Goal: Task Accomplishment & Management: Use online tool/utility

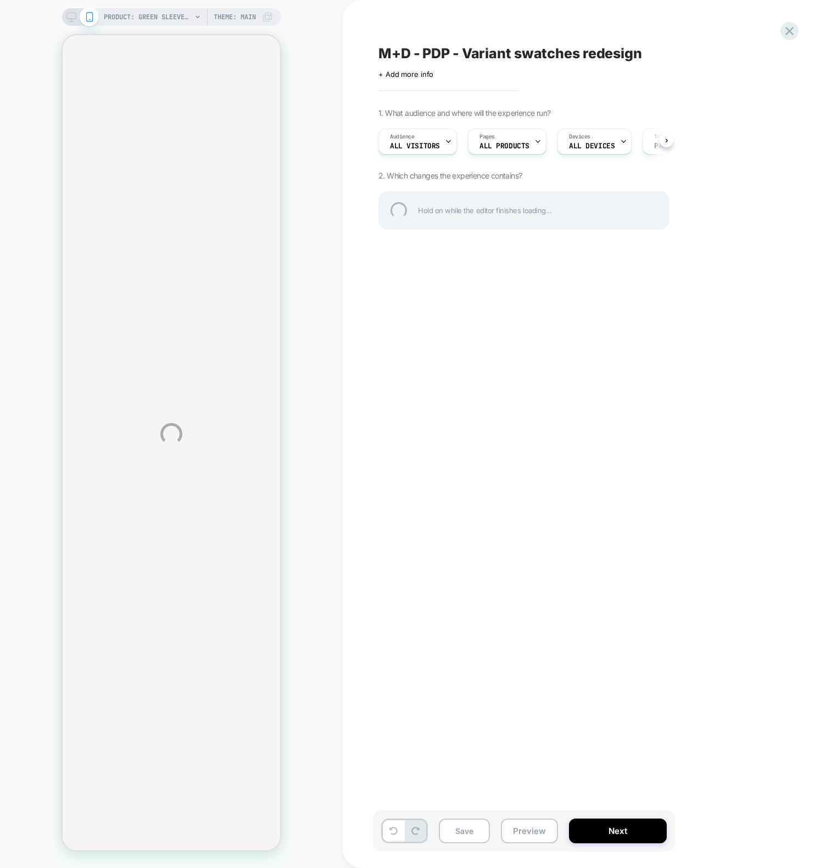
scroll to position [0, 1]
click at [321, 534] on div "PRODUCT: Green Sleeveless Tiered Charlie Midi Dress [d250456grn] PRODUCT: Green…" at bounding box center [413, 434] width 826 height 868
click at [531, 453] on div "PRODUCT: Green Sleeveless Tiered Charlie Midi Dress [d250456grn] PRODUCT: Green…" at bounding box center [413, 434] width 826 height 868
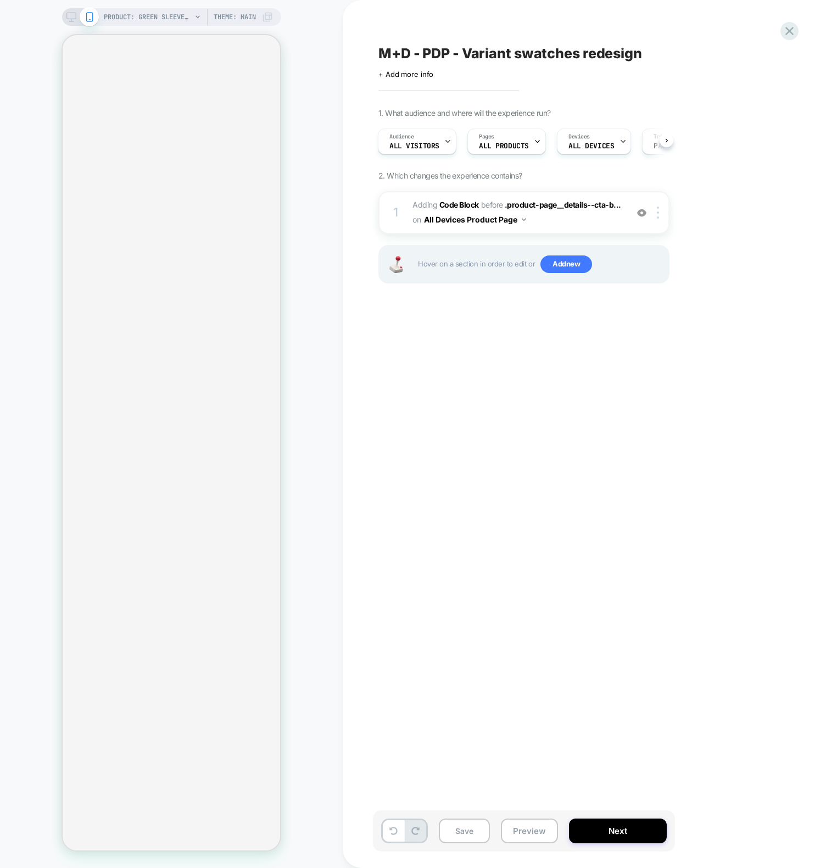
scroll to position [0, 1]
select select "**"
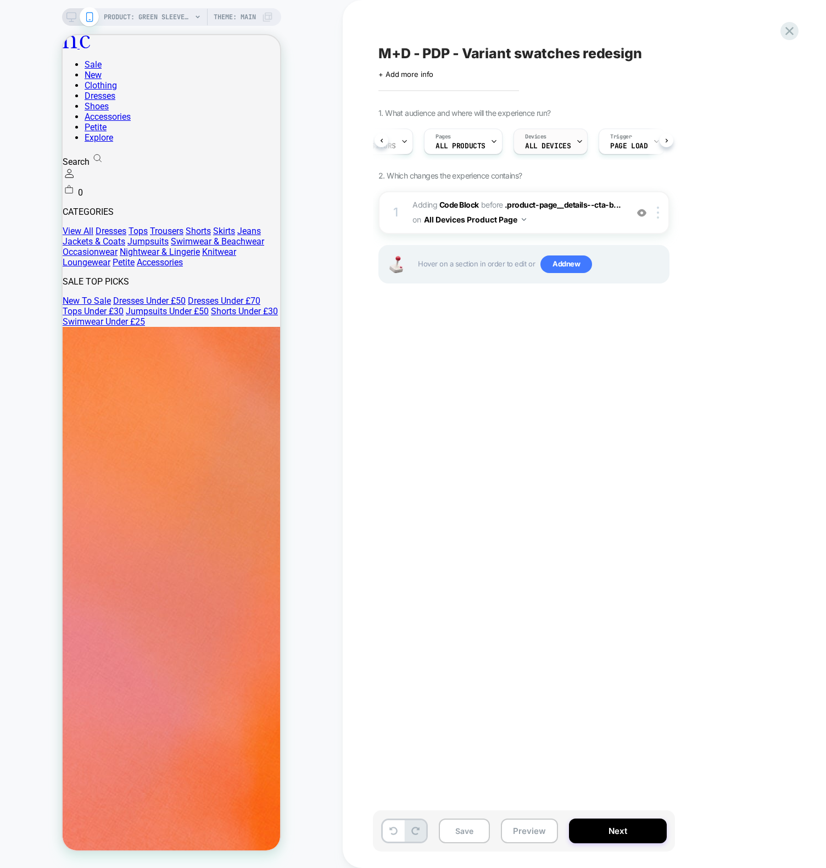
scroll to position [0, 54]
click at [406, 207] on div "1 Adding Code Block BEFORE .product-page__details--cta-b... .product-page__deta…" at bounding box center [523, 212] width 291 height 43
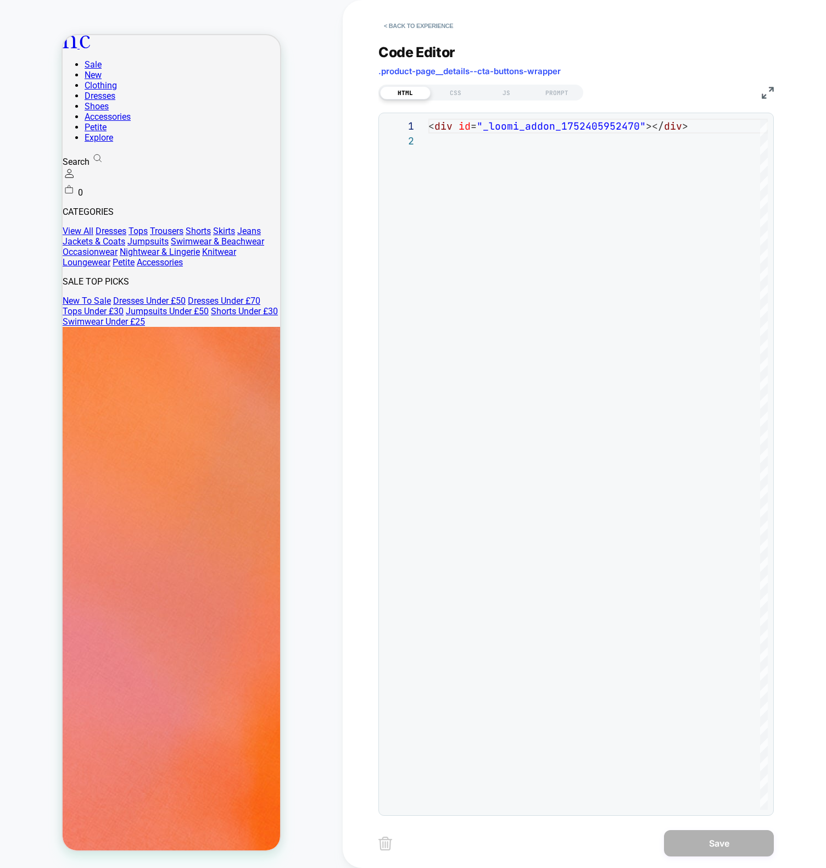
scroll to position [15, 0]
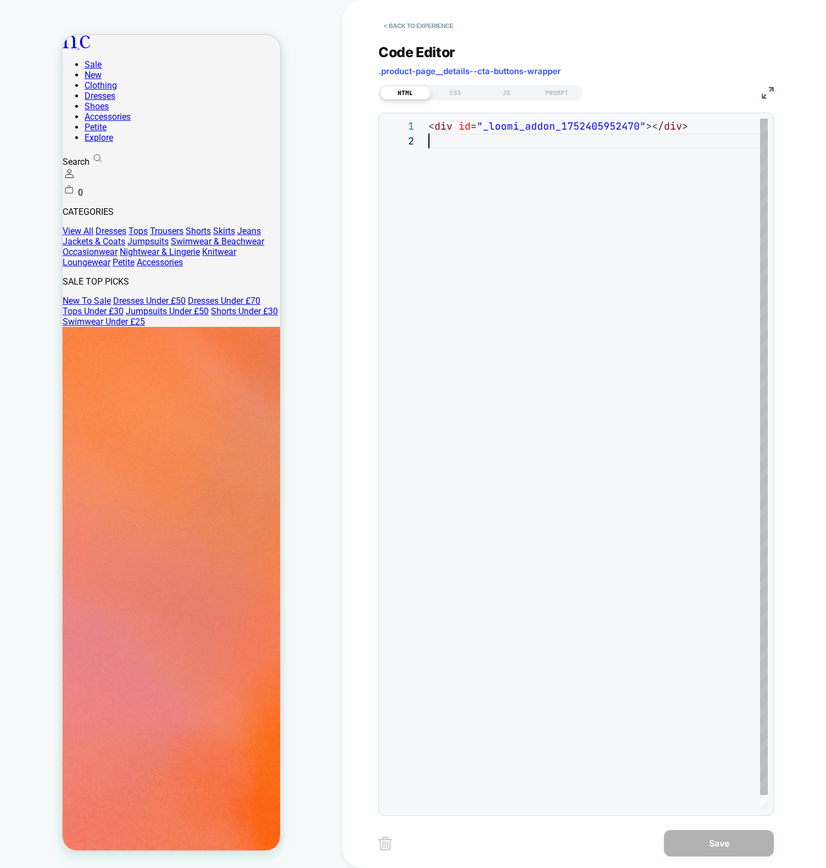
click at [524, 181] on div "< div id = "_loomi_addon_1752405952470" ></ div >" at bounding box center [597, 472] width 339 height 706
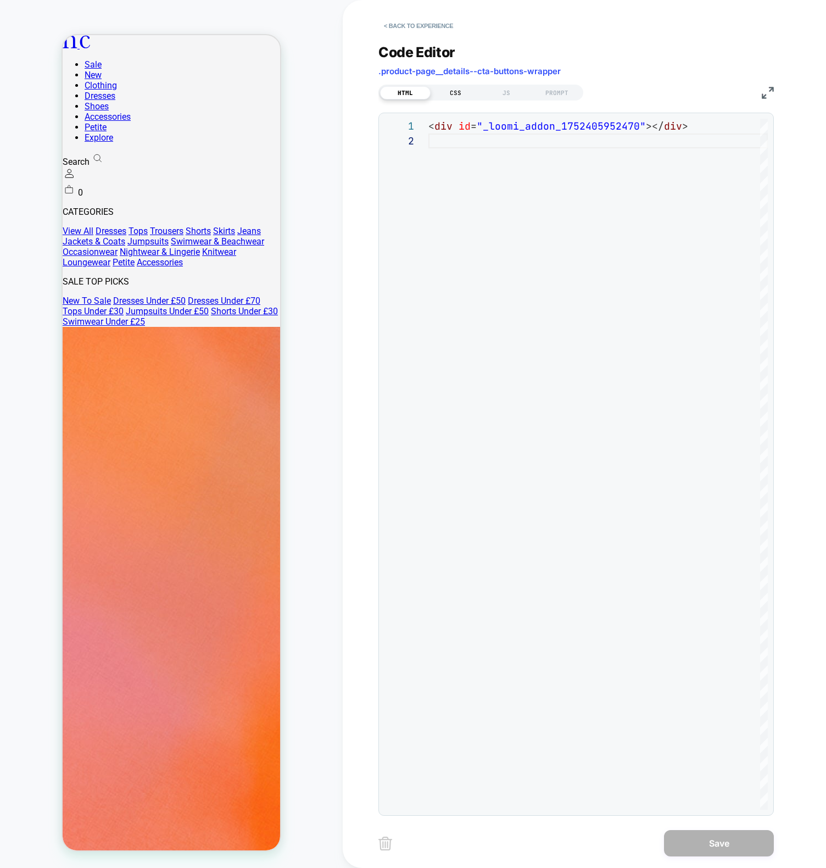
click at [444, 87] on div "CSS" at bounding box center [456, 92] width 51 height 13
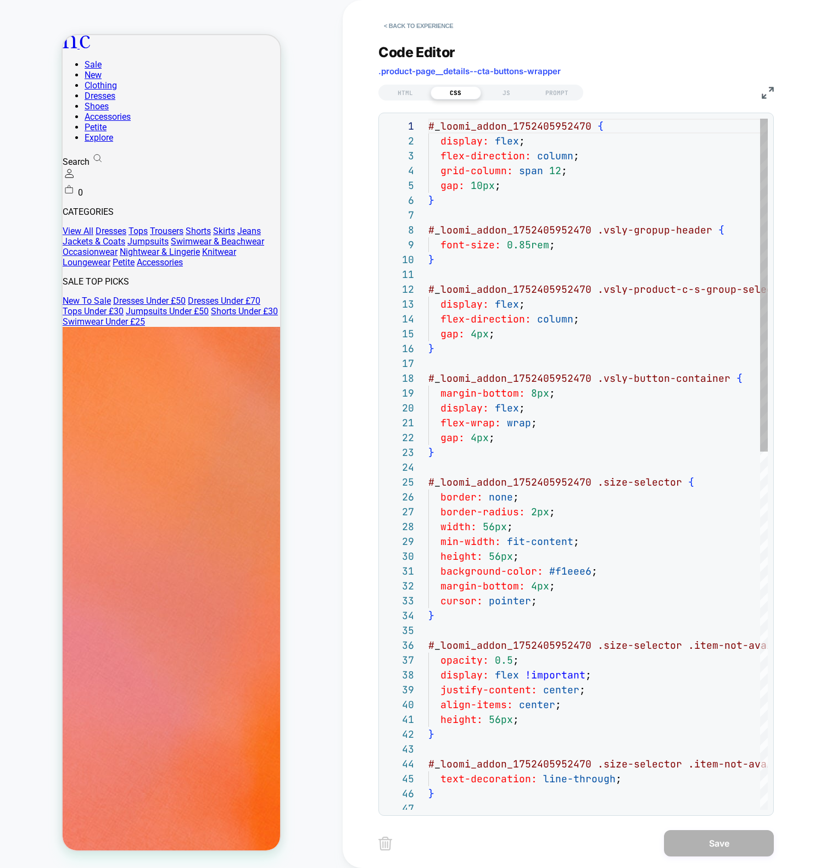
scroll to position [148, 0]
click at [503, 94] on div "JS" at bounding box center [506, 92] width 51 height 13
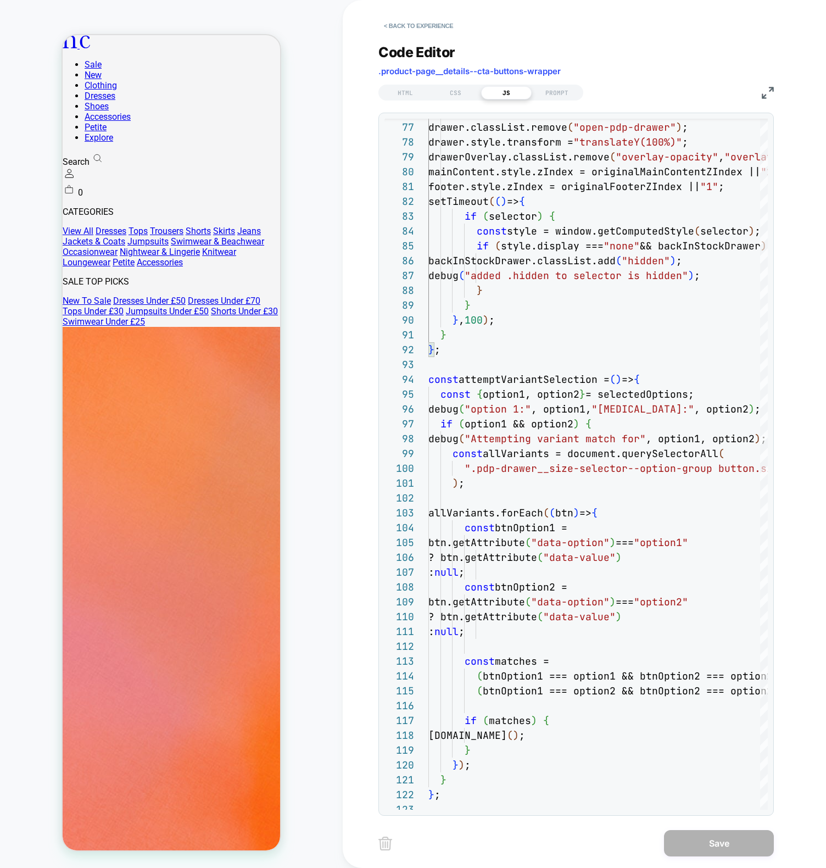
type textarea "**********"
drag, startPoint x: 97, startPoint y: 511, endPoint x: 91, endPoint y: 516, distance: 8.2
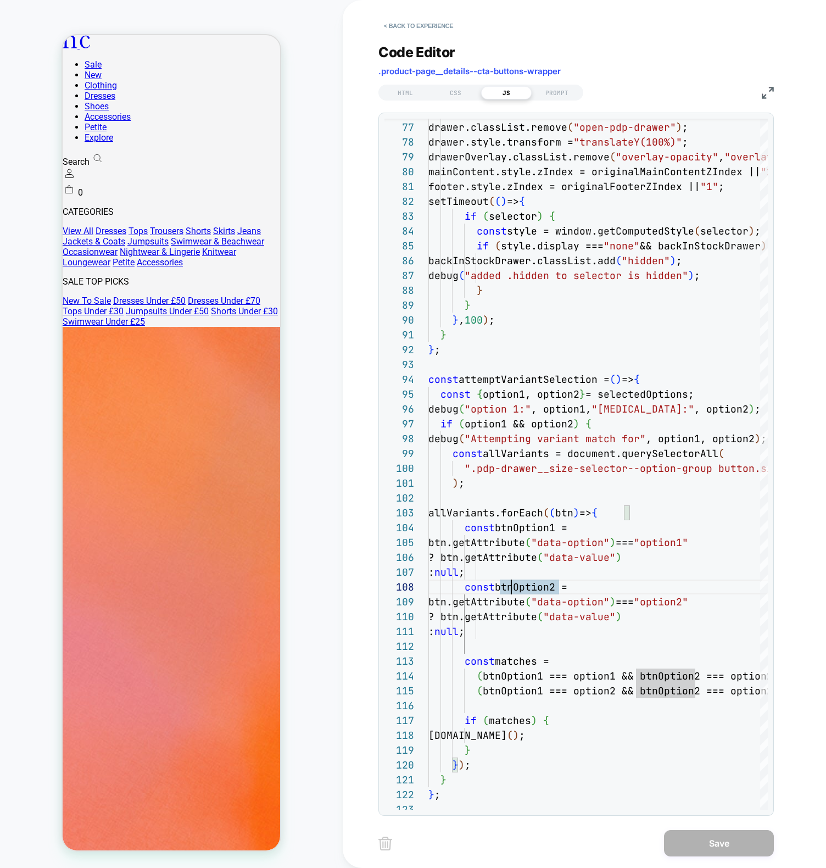
drag, startPoint x: 635, startPoint y: 591, endPoint x: 622, endPoint y: 611, distance: 24.1
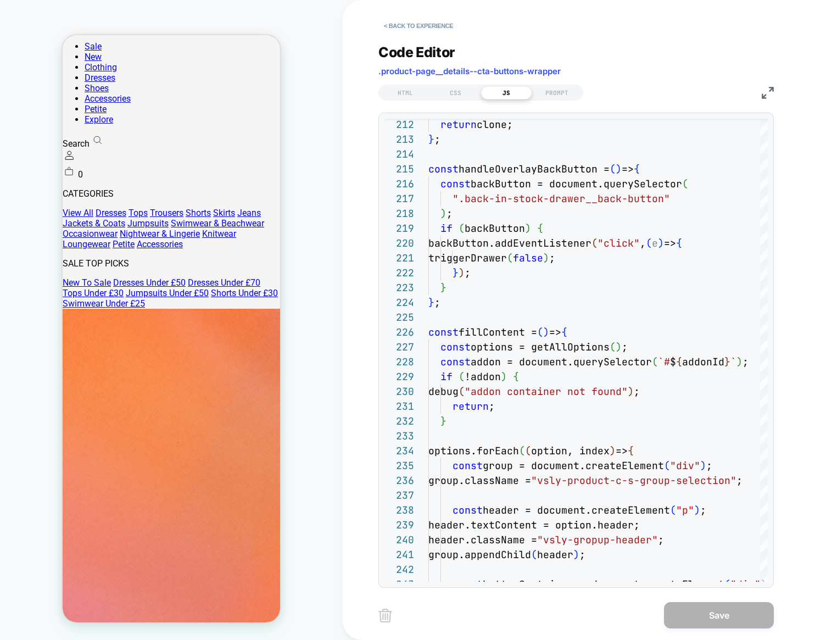
scroll to position [165, 0]
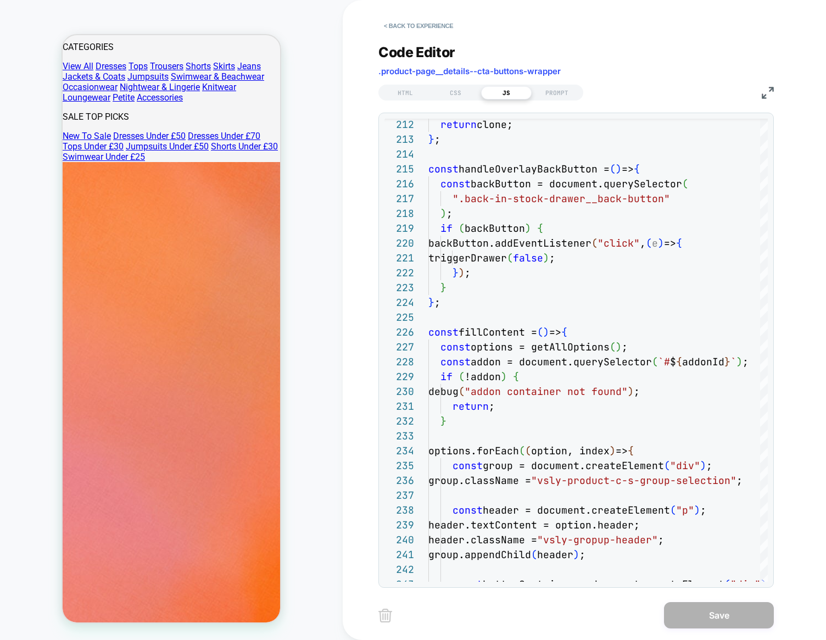
click at [461, 41] on div "Code Editor .product-page__details--cta-buttons-wrapper HTML CSS JS PROMPT 212 …" at bounding box center [575, 308] width 395 height 557
click at [328, 380] on div "PRODUCT: Green Sleeveless Tiered Charlie Midi Dress [d250456grn] PRODUCT: Green…" at bounding box center [171, 320] width 343 height 618
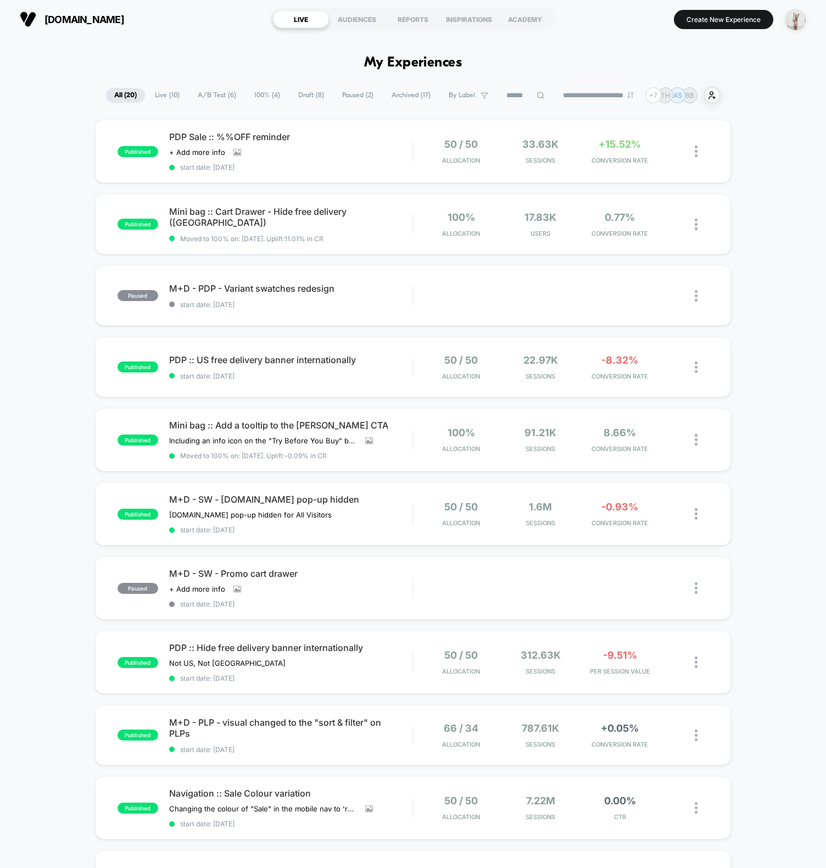
click at [801, 25] on img "button" at bounding box center [795, 19] width 21 height 21
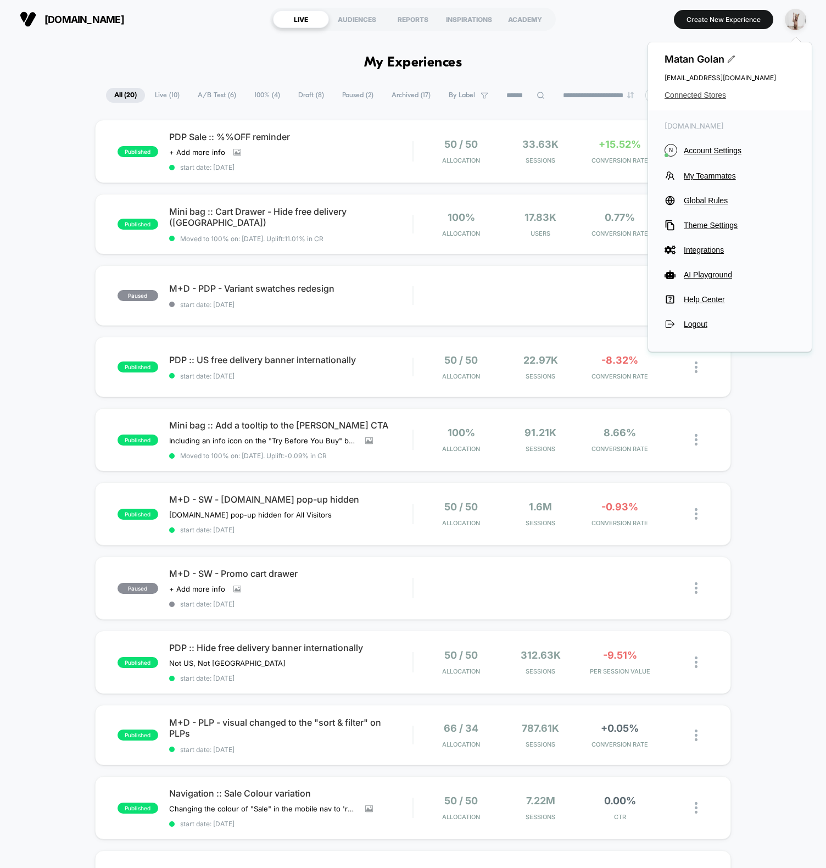
click at [697, 94] on span "Connected Stores" at bounding box center [730, 95] width 131 height 9
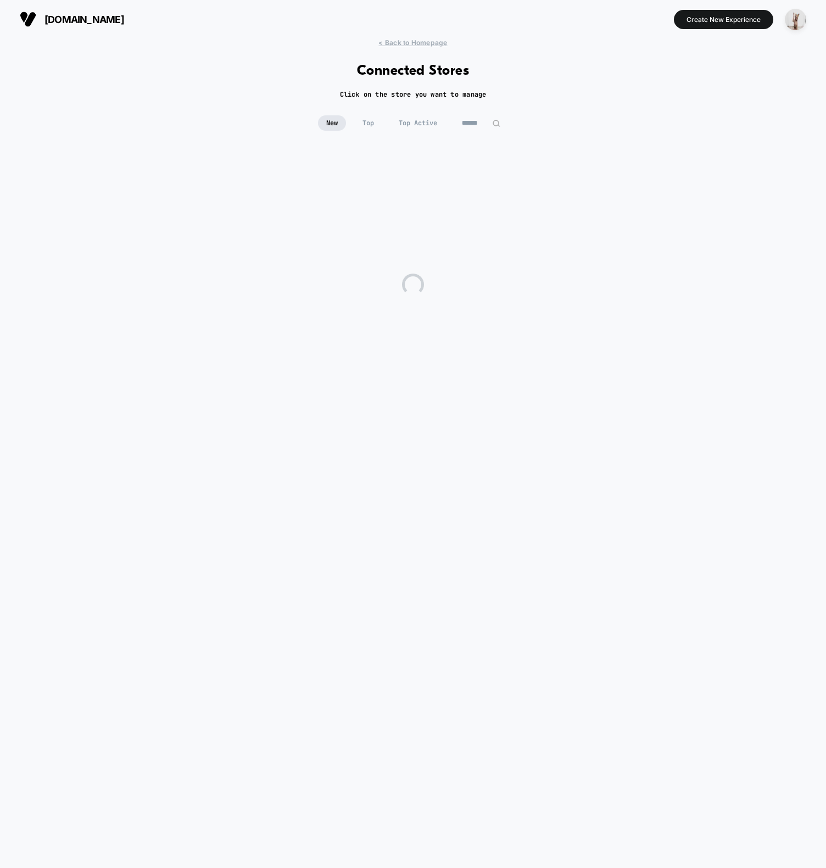
click at [495, 118] on input at bounding box center [481, 122] width 55 height 15
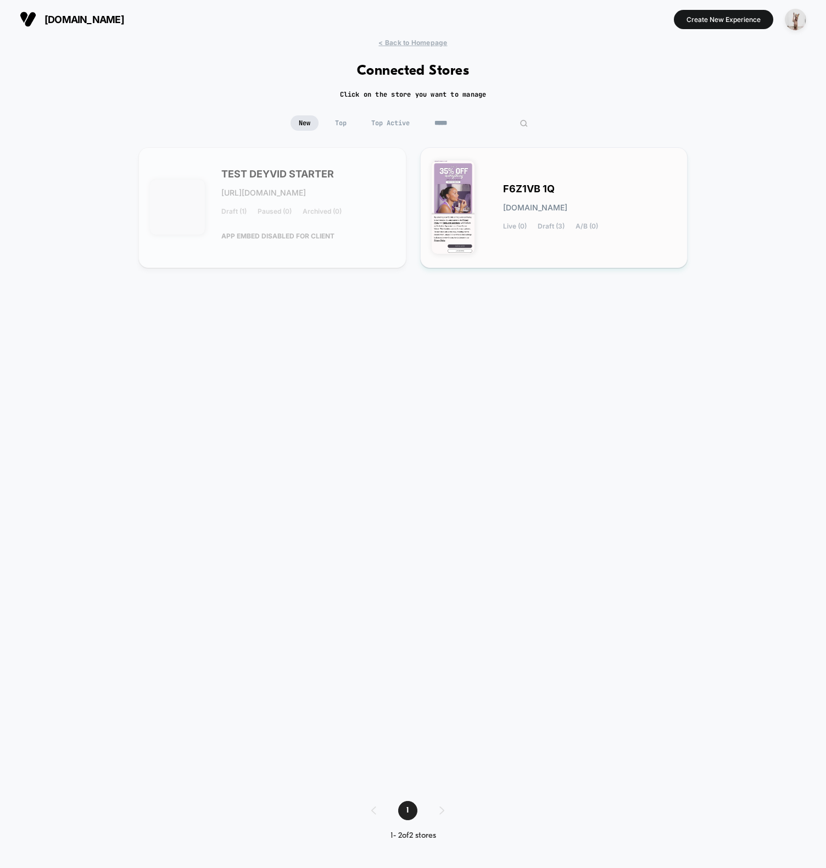
type input "*****"
click at [581, 230] on div "F6Z1VB 1Q [DOMAIN_NAME] Live (0) Draft (3) A/B (0)" at bounding box center [554, 208] width 245 height 98
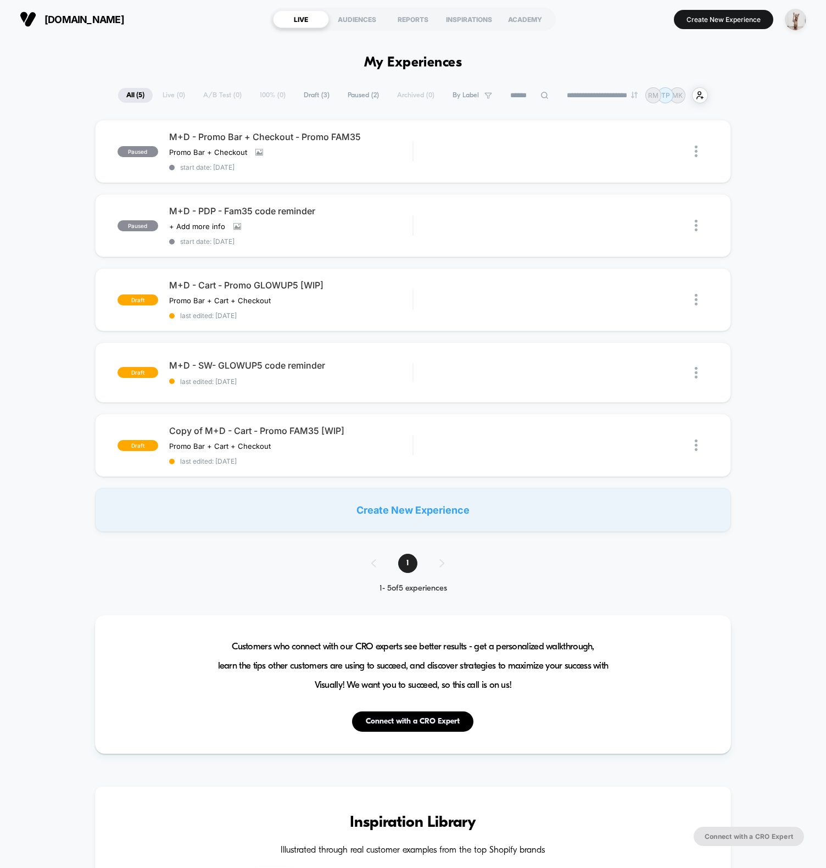
click at [715, 20] on button "Create New Experience" at bounding box center [723, 19] width 99 height 19
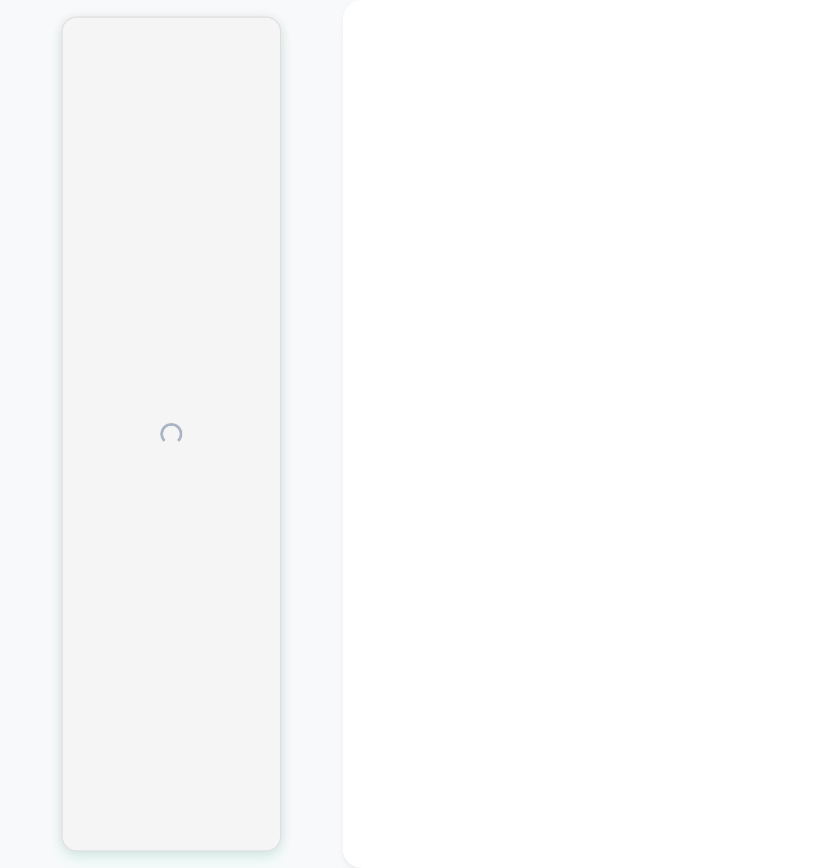
click at [422, 225] on div at bounding box center [584, 434] width 483 height 868
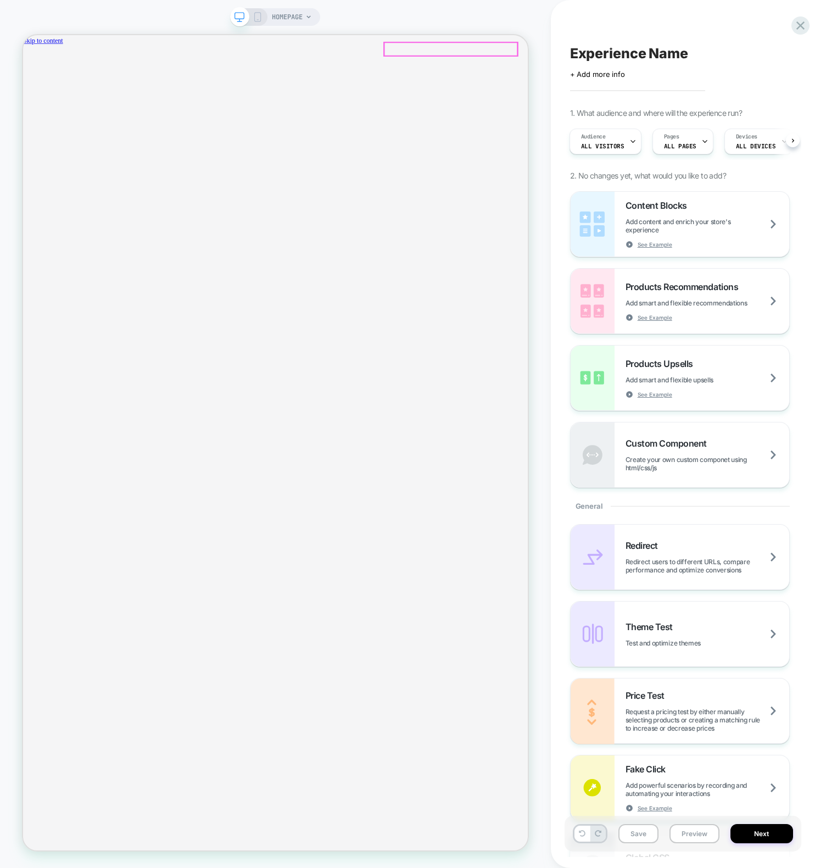
click at [682, 61] on div "your bag" at bounding box center [359, 81] width 673 height 41
click at [27, 97] on icon "Close" at bounding box center [27, 97] width 0 height 0
click at [505, 15] on div "HOMEPAGE" at bounding box center [275, 434] width 551 height 846
click at [500, 4] on div "HOMEPAGE" at bounding box center [275, 434] width 551 height 868
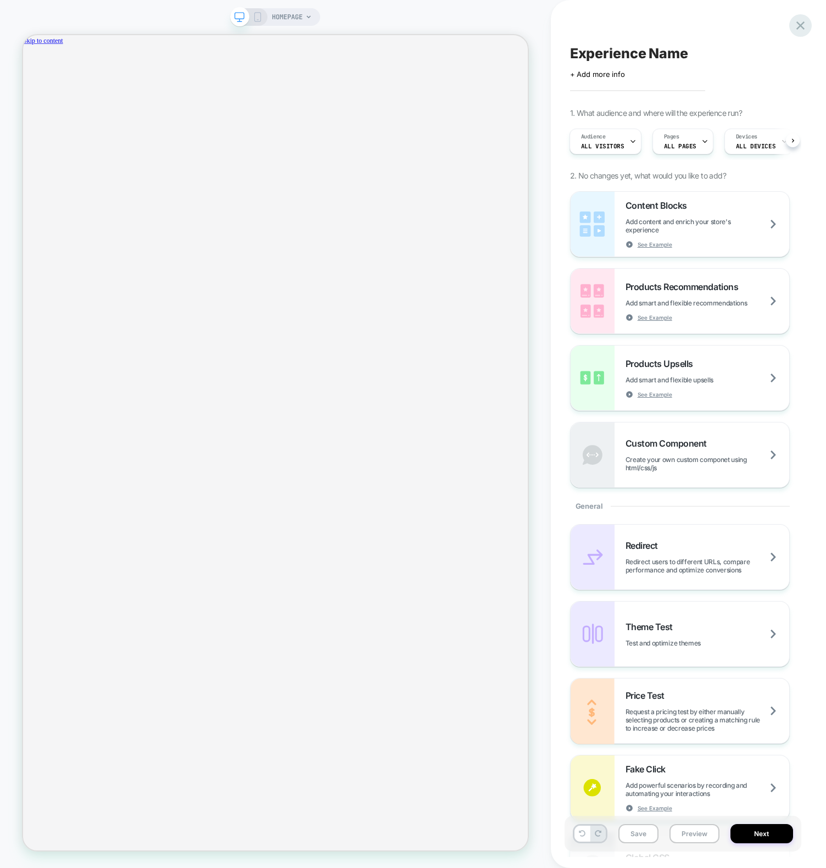
click at [806, 26] on icon at bounding box center [800, 25] width 15 height 15
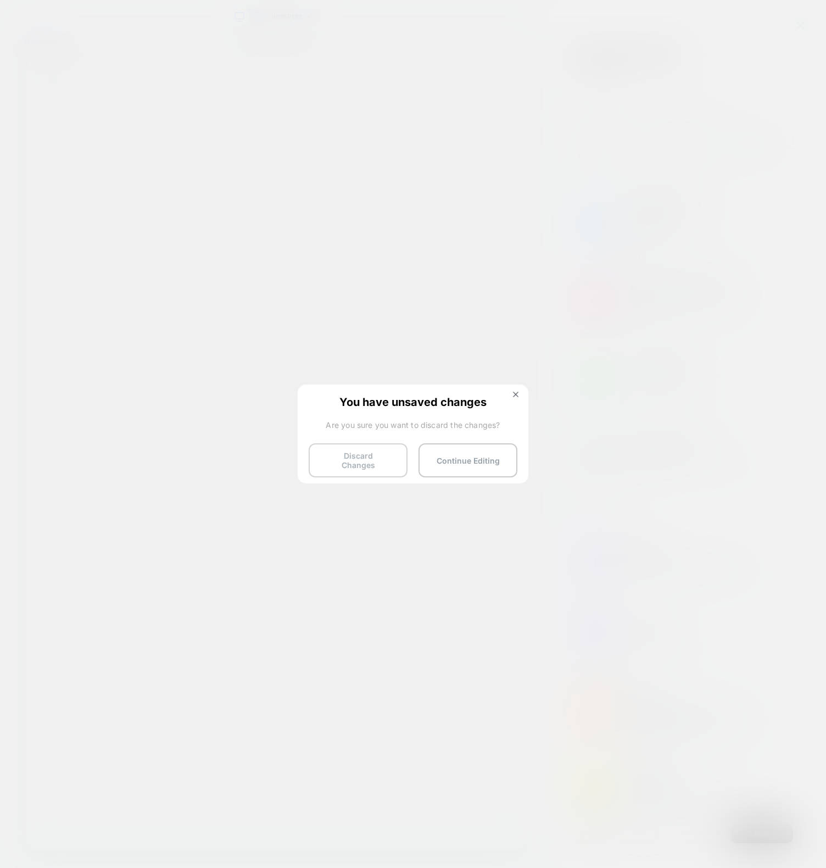
click at [369, 445] on button "Discard Changes" at bounding box center [358, 460] width 99 height 34
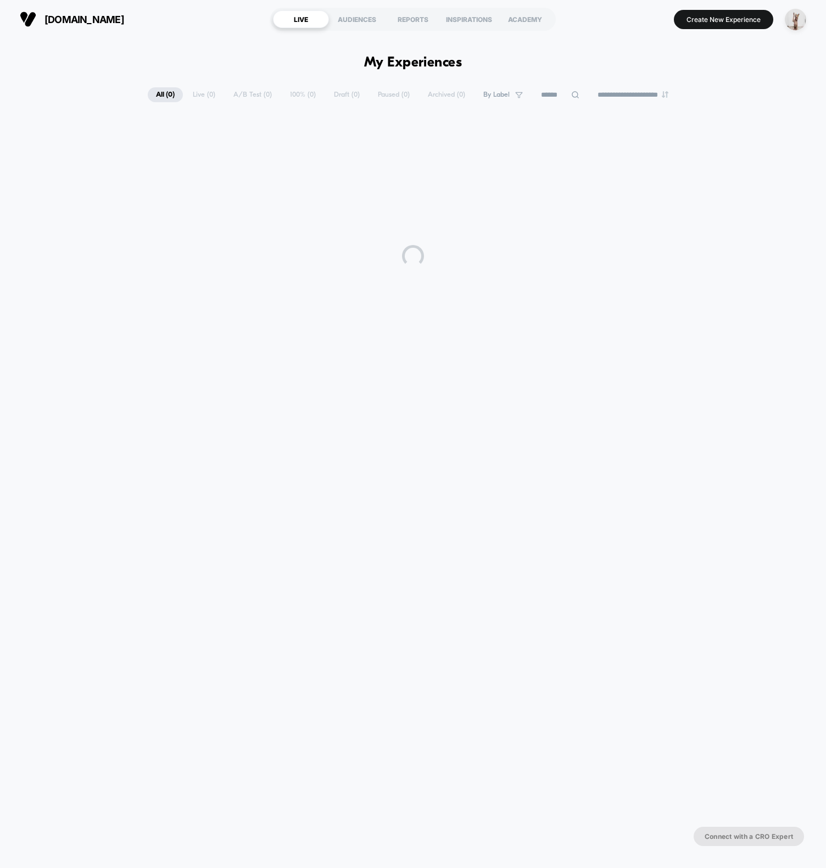
click at [366, 457] on html "**********" at bounding box center [413, 434] width 826 height 868
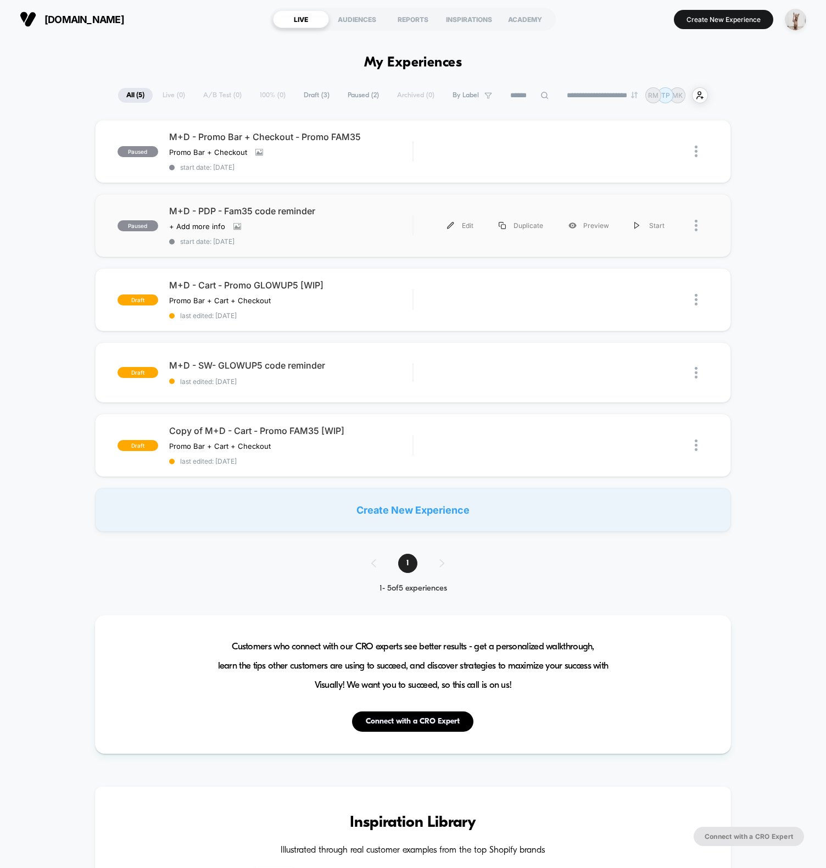
click at [378, 232] on div "M+D - PDP - Fam35 code reminder Click to view images Click to edit experience d…" at bounding box center [290, 225] width 243 height 40
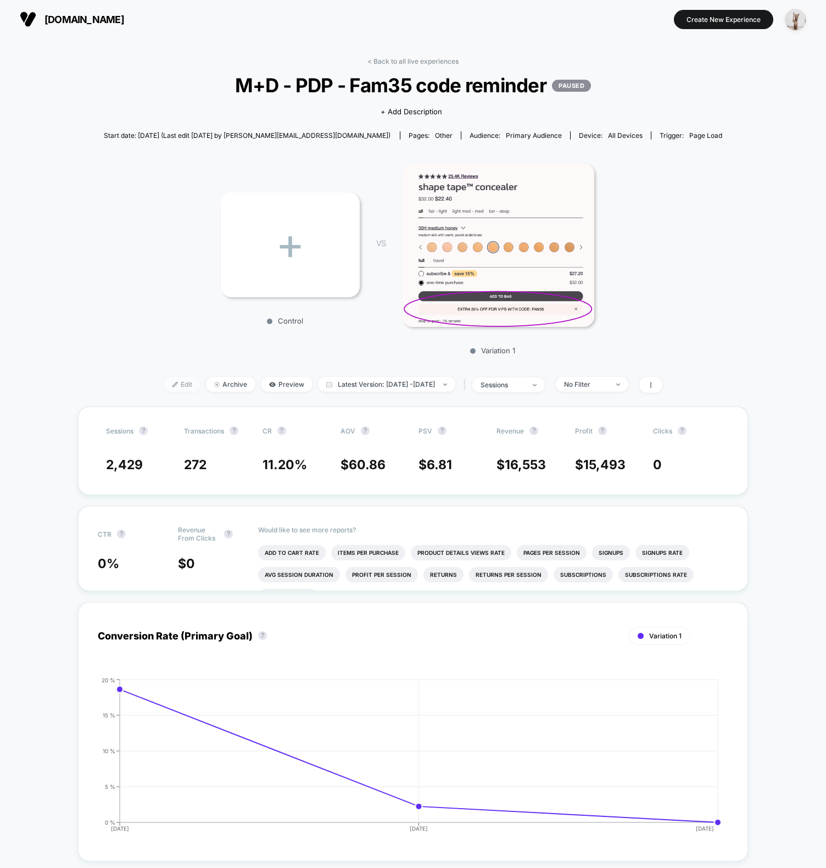
click at [164, 382] on span "Edit" at bounding box center [182, 384] width 36 height 15
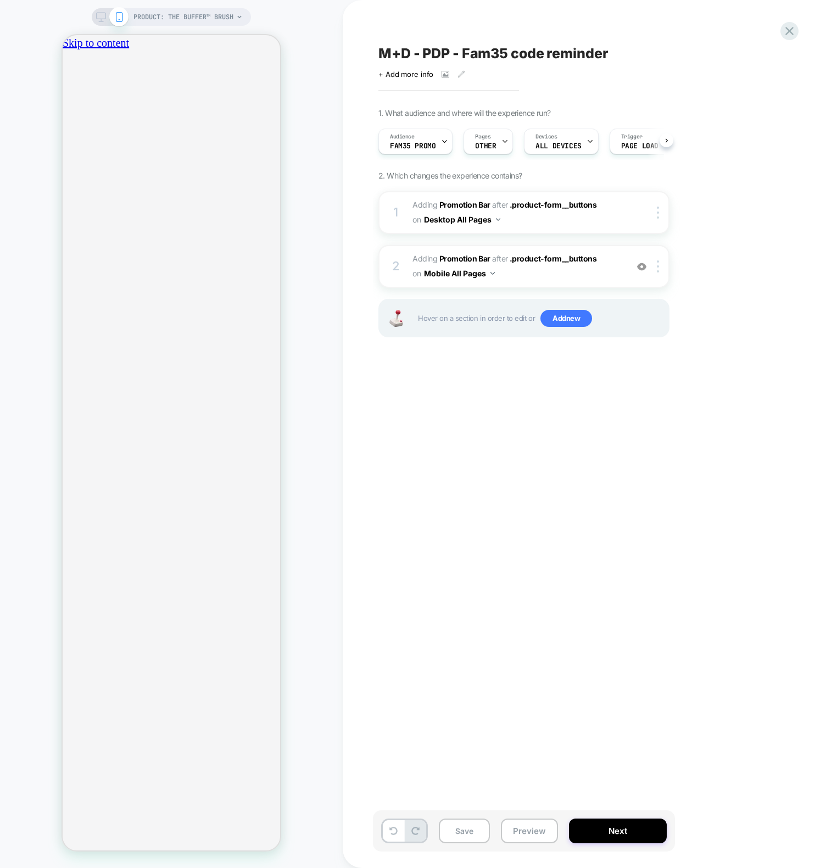
scroll to position [0, 1]
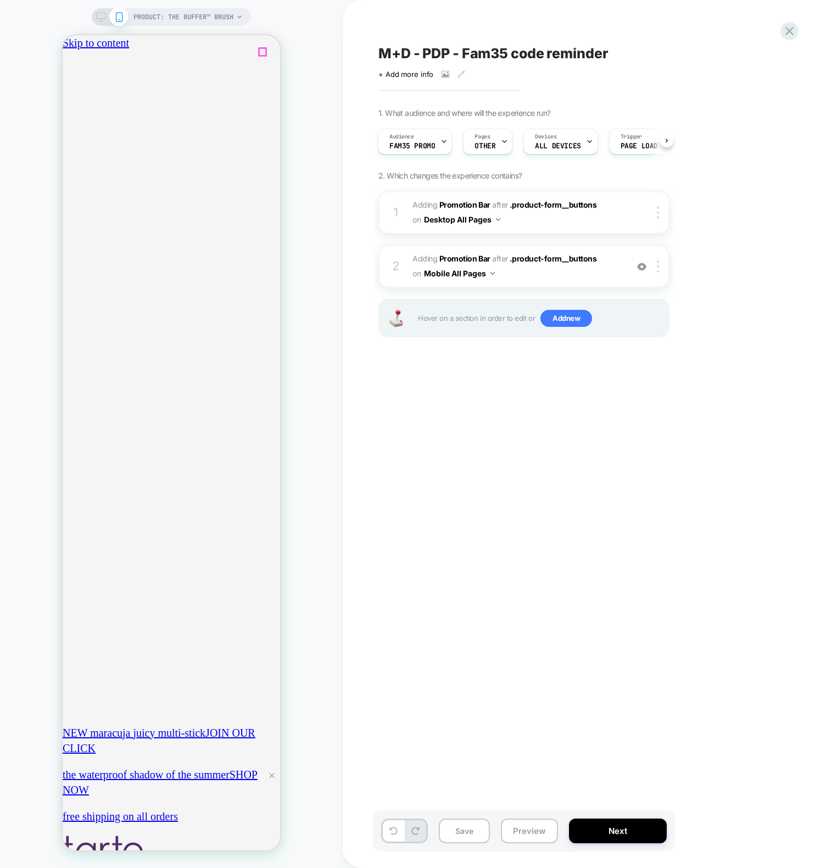
click at [77, 103] on icon "Close" at bounding box center [72, 107] width 9 height 9
click at [298, 80] on div "PRODUCT: the buffer™ brush PRODUCT: the buffer™ brush" at bounding box center [171, 434] width 343 height 846
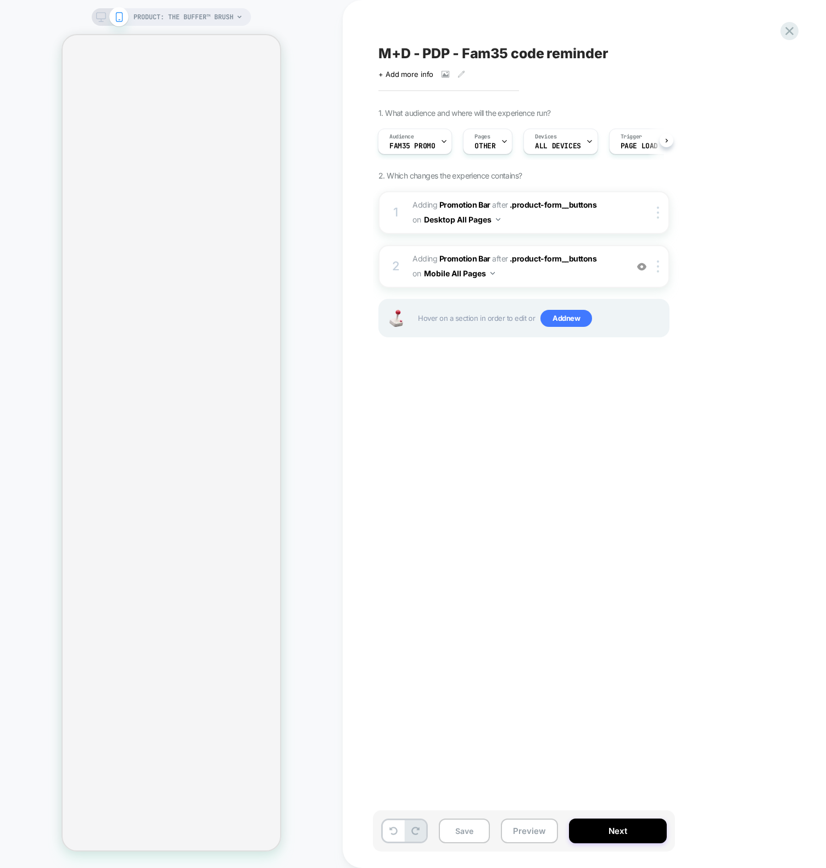
scroll to position [0, 0]
click at [23, 217] on div "PRODUCT: the buffer™ brush PRODUCT: the buffer™ brush" at bounding box center [171, 434] width 343 height 846
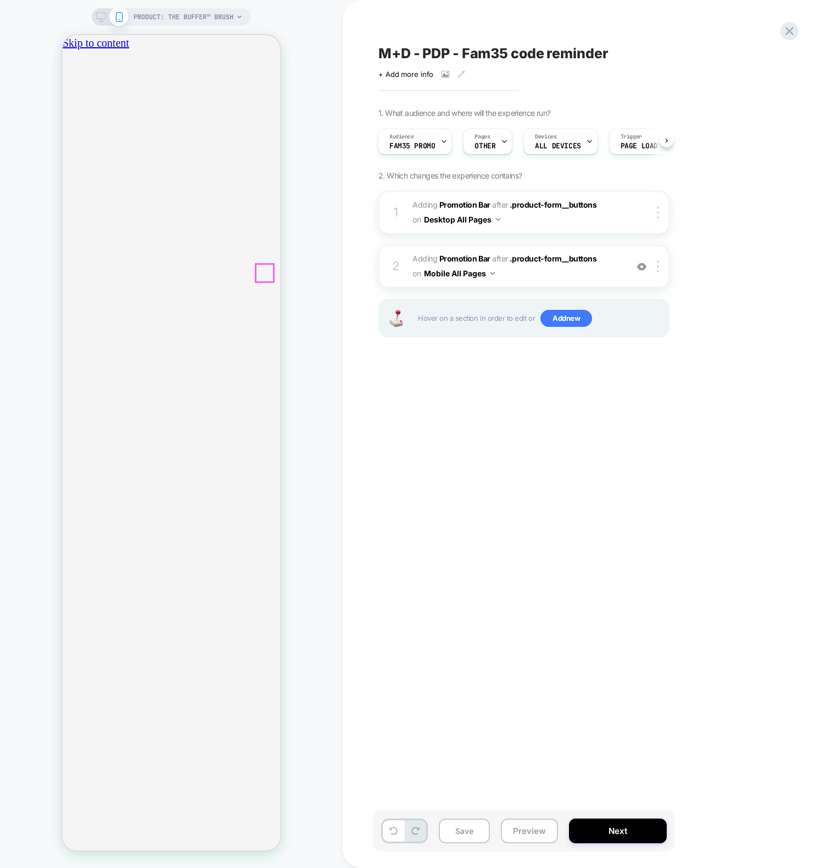
drag, startPoint x: 272, startPoint y: 273, endPoint x: 280, endPoint y: 276, distance: 8.4
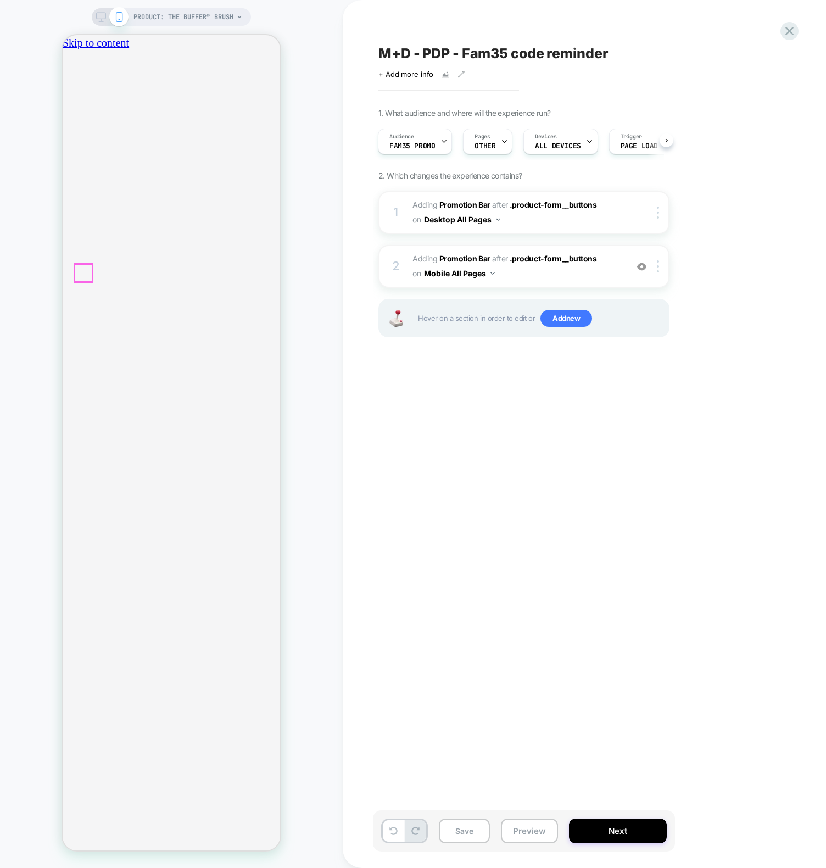
drag, startPoint x: 87, startPoint y: 276, endPoint x: 93, endPoint y: 277, distance: 6.1
click at [40, 258] on div "PRODUCT: the buffer™ brush PRODUCT: the buffer™ brush" at bounding box center [171, 434] width 343 height 846
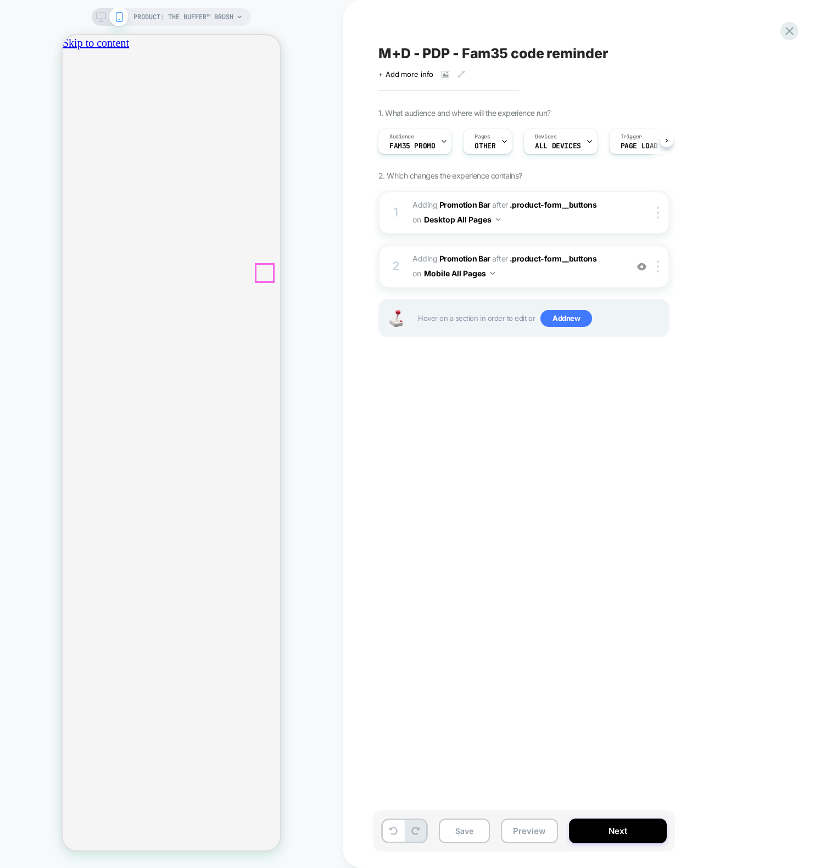
click at [522, 425] on div "M+D - PDP - Fam35 code reminder Click to view images Click to edit experience d…" at bounding box center [579, 434] width 412 height 846
click at [466, 628] on div "M+D - PDP - Fam35 code reminder Click to view images Click to edit experience d…" at bounding box center [579, 434] width 412 height 846
